Goal: Task Accomplishment & Management: Manage account settings

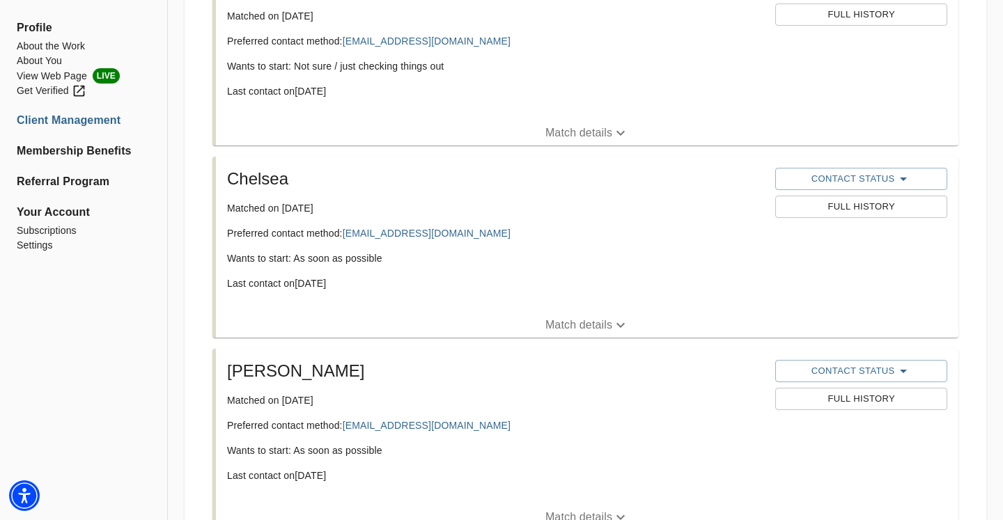
scroll to position [317, 0]
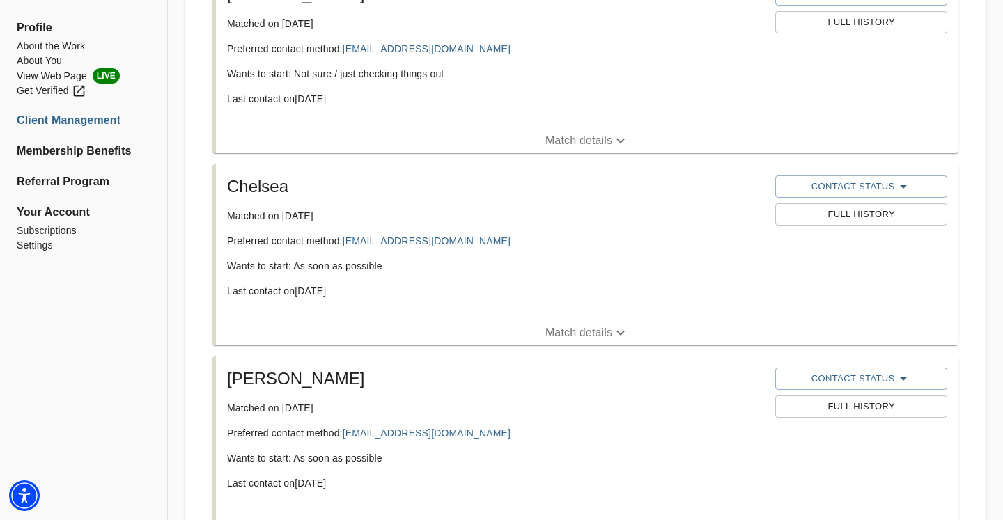
click at [710, 345] on button "Match details" at bounding box center [587, 332] width 742 height 25
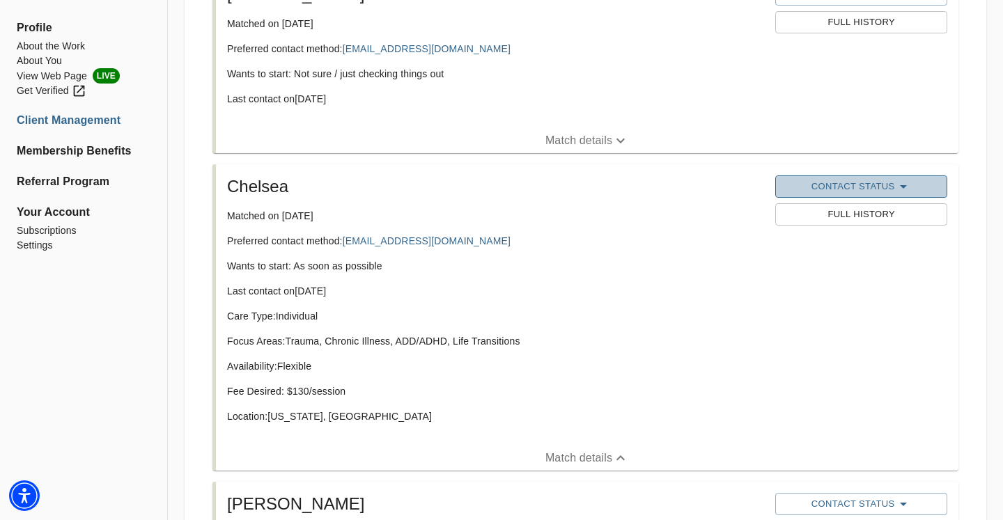
click at [825, 187] on span "Contact Status" at bounding box center [860, 186] width 157 height 17
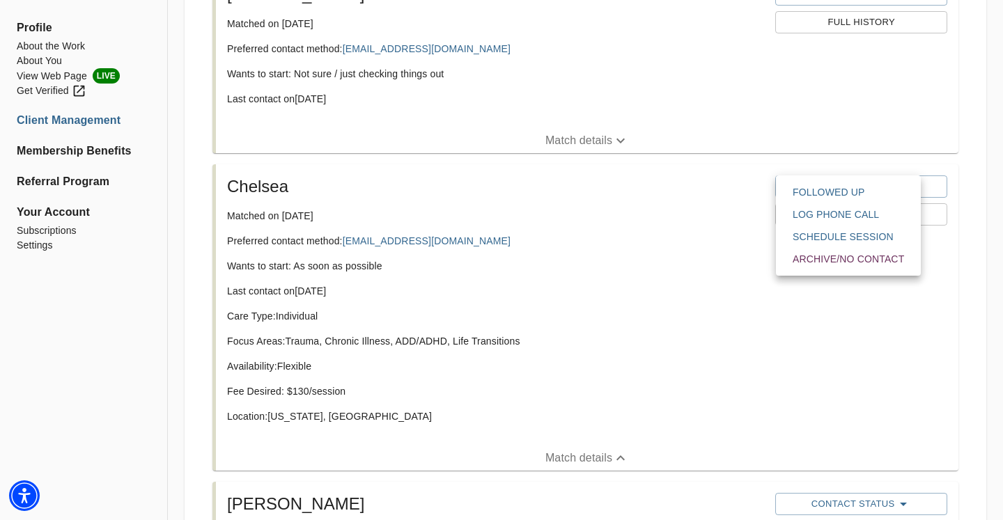
click at [625, 0] on div at bounding box center [501, 0] width 1003 height 0
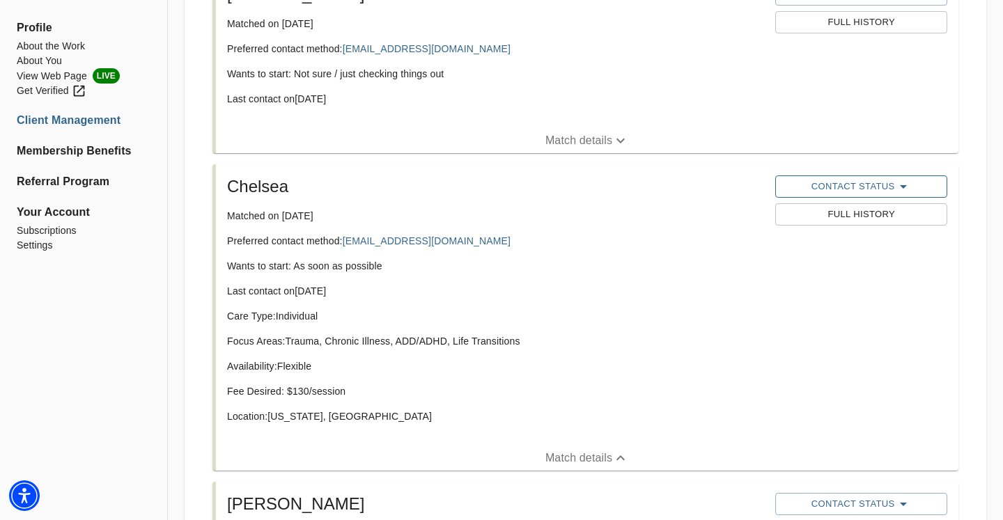
click at [802, 192] on span "Contact Status" at bounding box center [860, 186] width 157 height 17
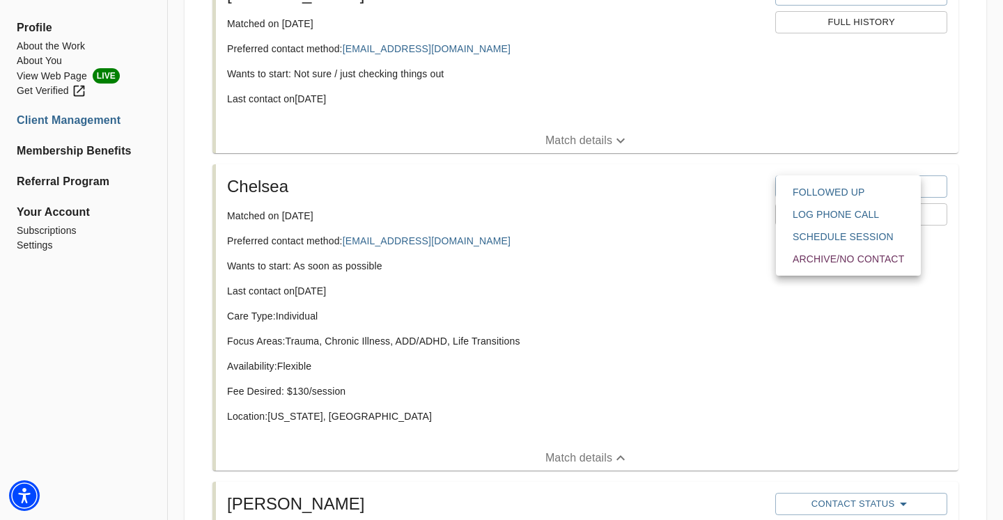
click at [809, 194] on span "Followed Up" at bounding box center [848, 192] width 111 height 14
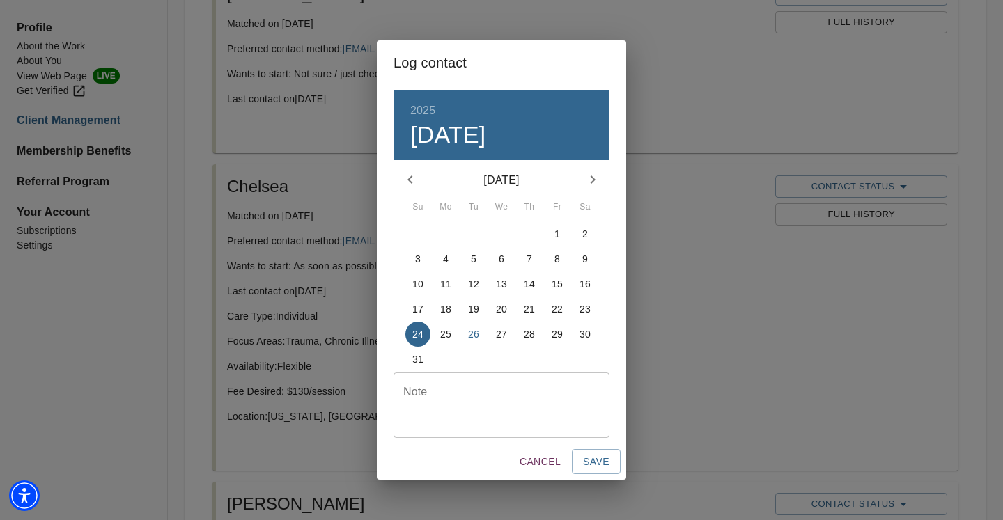
click at [514, 403] on textarea at bounding box center [501, 405] width 196 height 40
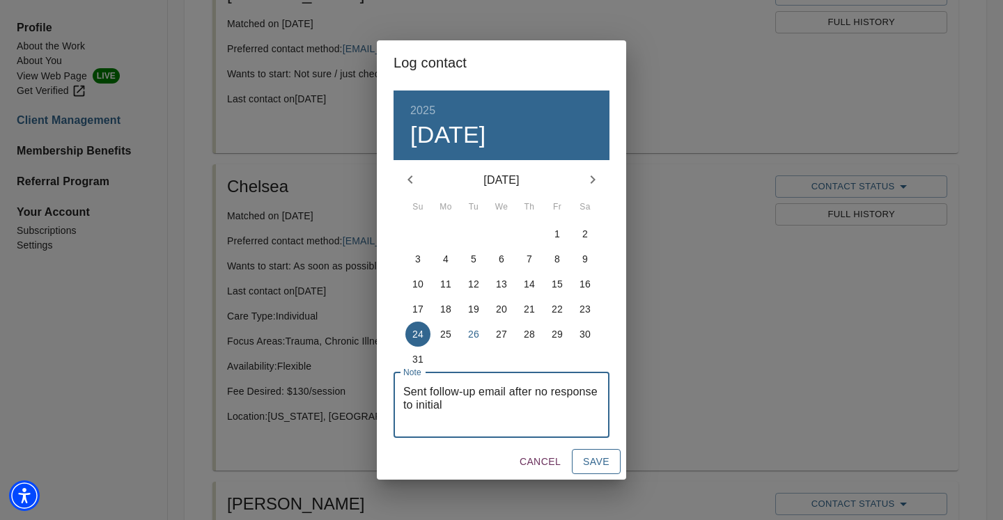
type textarea "Sent follow-up email after no response to initial"
click at [599, 458] on span "Save" at bounding box center [596, 461] width 26 height 17
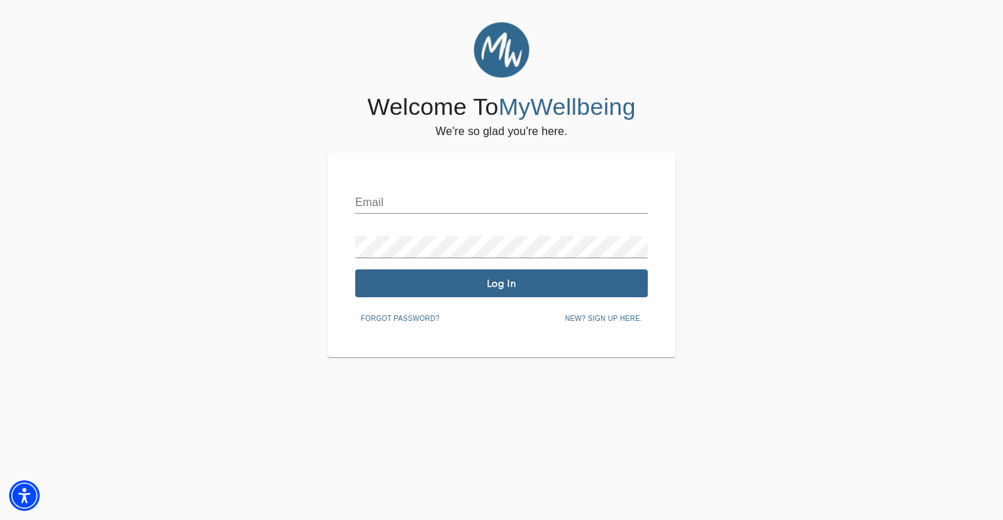
type input "[PERSON_NAME][EMAIL_ADDRESS][DOMAIN_NAME]"
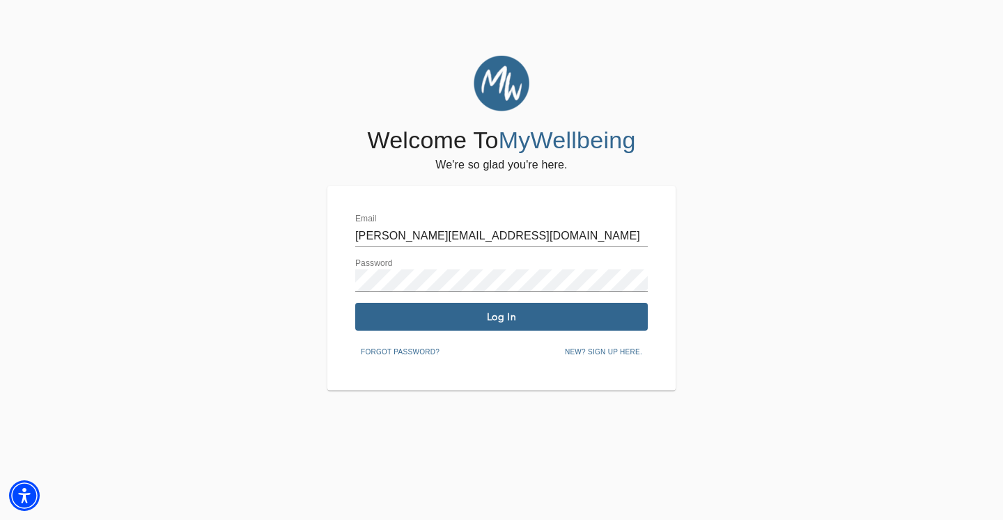
click at [524, 318] on span "Log In" at bounding box center [501, 317] width 281 height 13
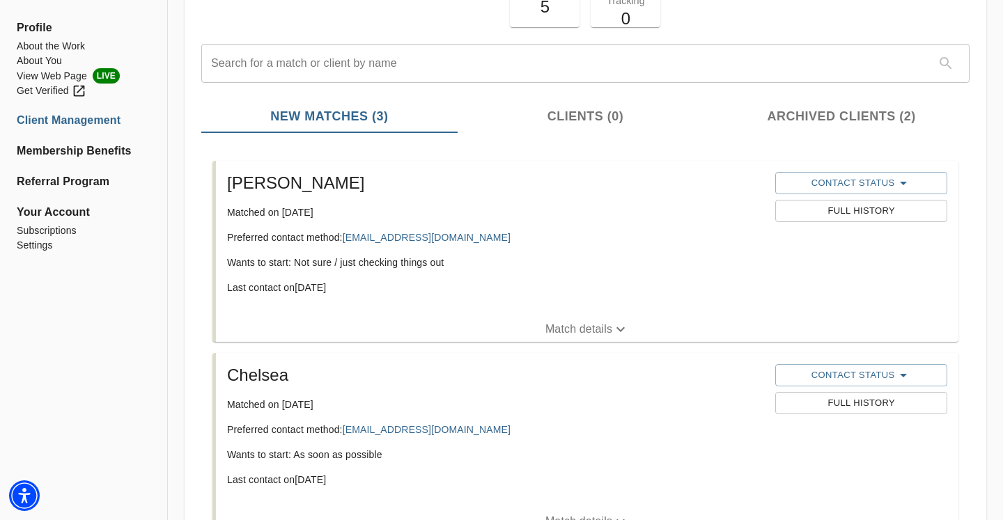
scroll to position [287, 0]
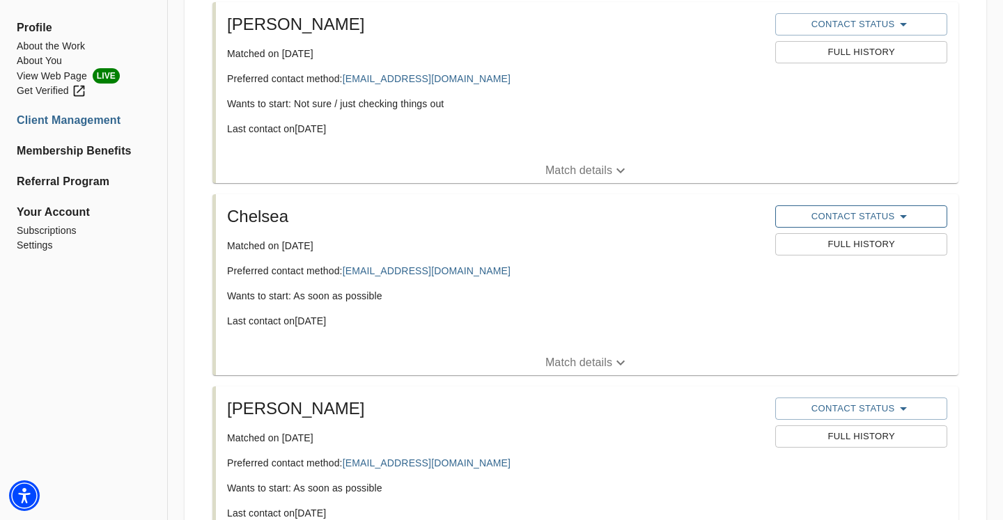
click at [823, 221] on span "Contact Status" at bounding box center [860, 216] width 157 height 17
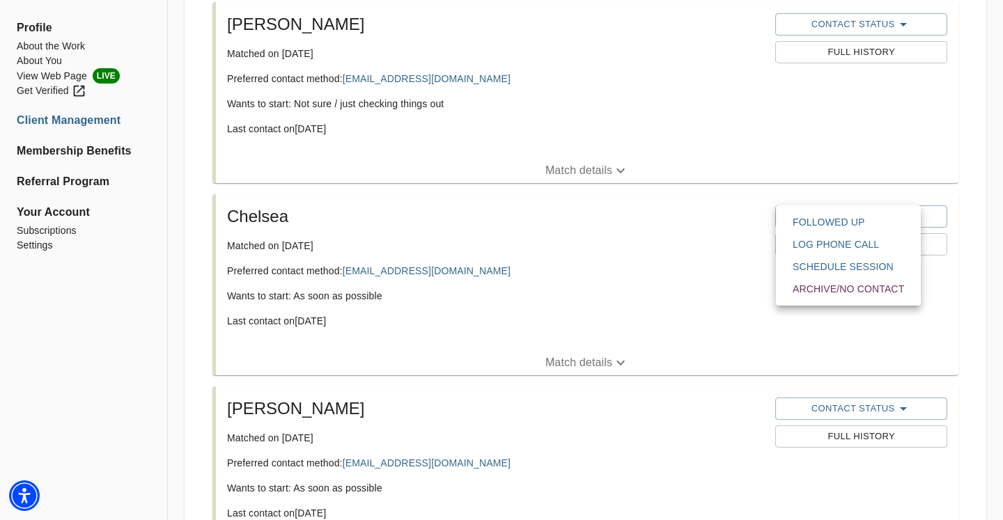
click at [814, 223] on span "Followed Up" at bounding box center [848, 222] width 111 height 14
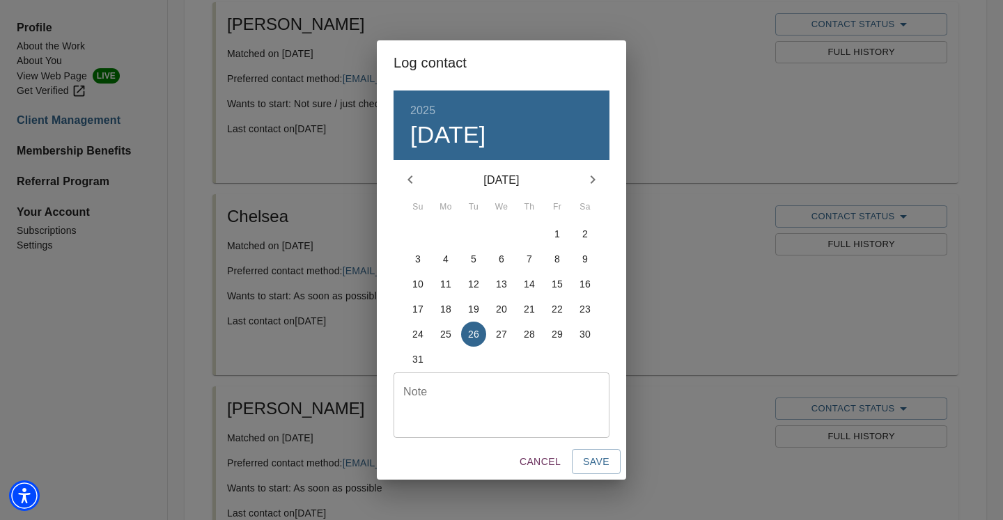
click at [506, 396] on textarea at bounding box center [501, 405] width 196 height 40
click at [540, 421] on textarea at bounding box center [501, 405] width 196 height 40
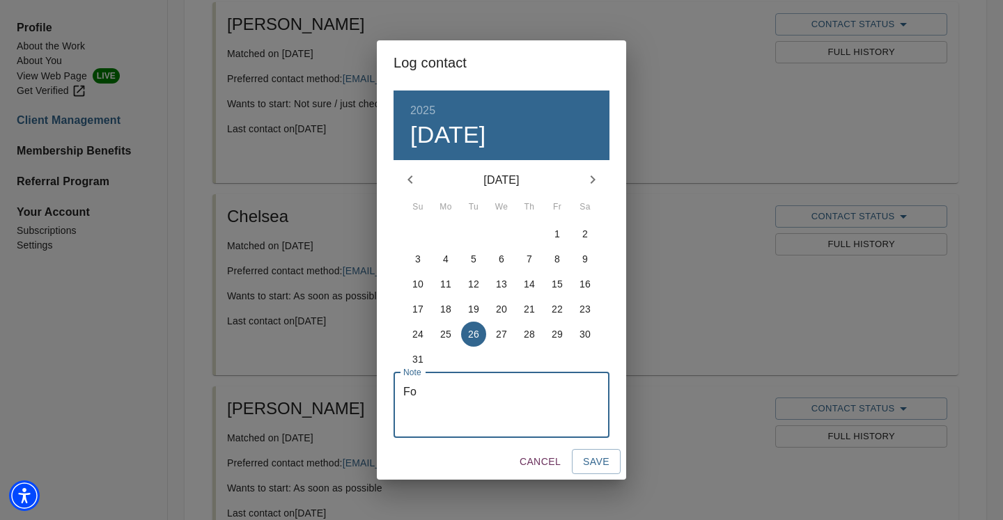
type textarea "F"
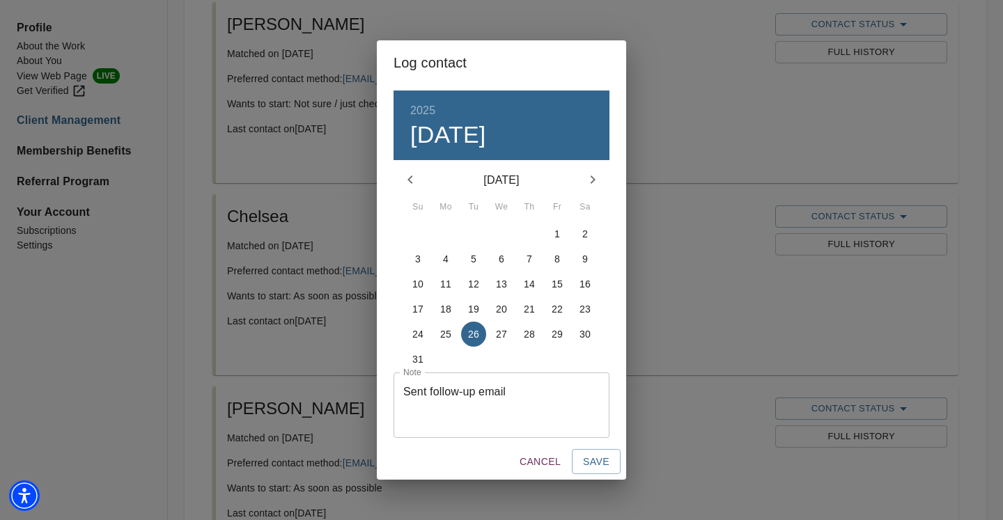
click at [570, 394] on textarea "Sent follow-up email" at bounding box center [501, 405] width 196 height 40
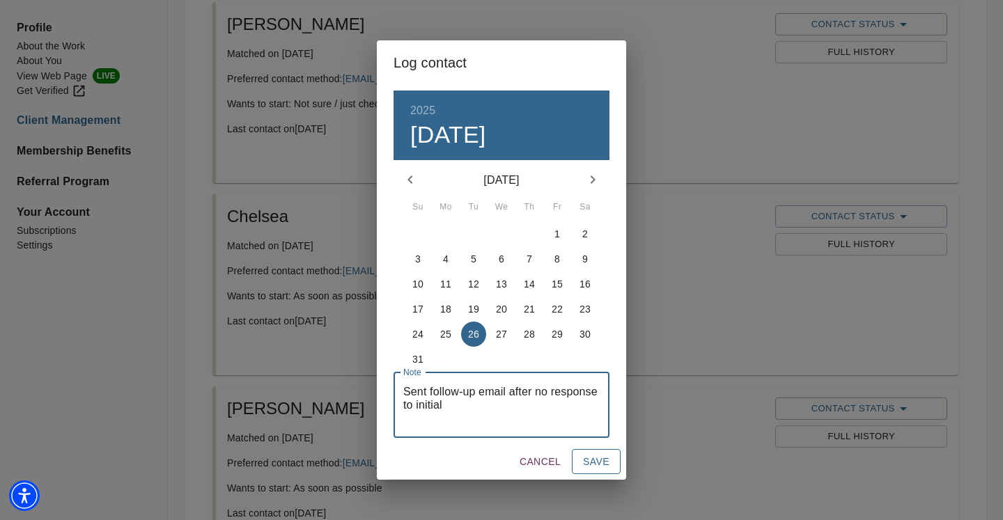
type textarea "Sent follow-up email after no response to initial"
click at [593, 467] on span "Save" at bounding box center [596, 461] width 26 height 17
